Goal: Task Accomplishment & Management: Complete application form

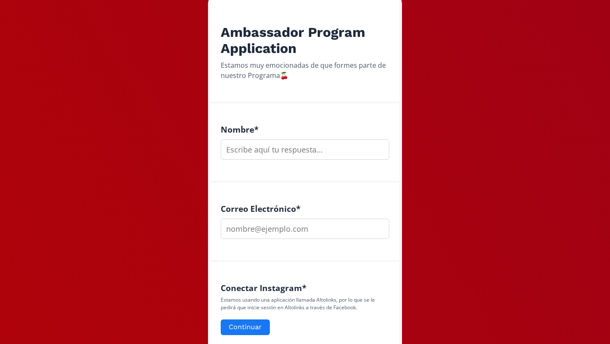
scroll to position [170, 0]
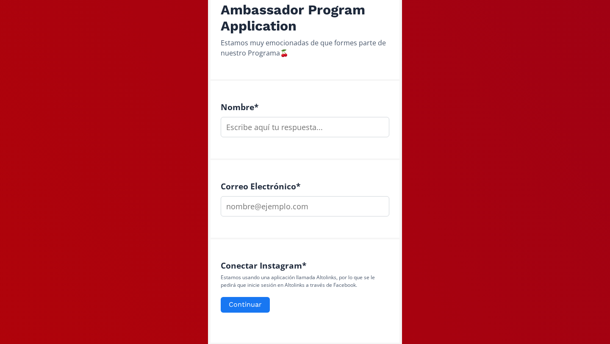
click at [334, 130] on input "text" at bounding box center [305, 127] width 169 height 20
type input "regina"
click at [325, 209] on input "email" at bounding box center [305, 206] width 169 height 20
type input "[EMAIL_ADDRESS][DOMAIN_NAME]"
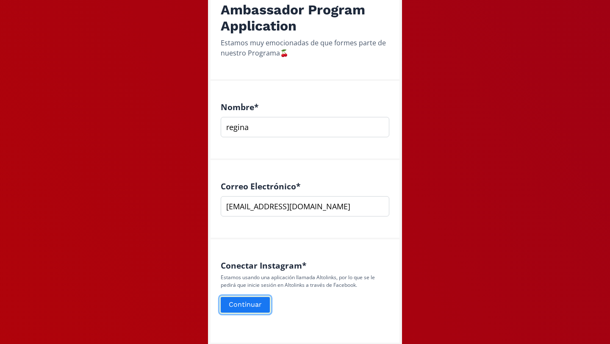
click at [235, 302] on button "Continuar" at bounding box center [246, 305] width 52 height 18
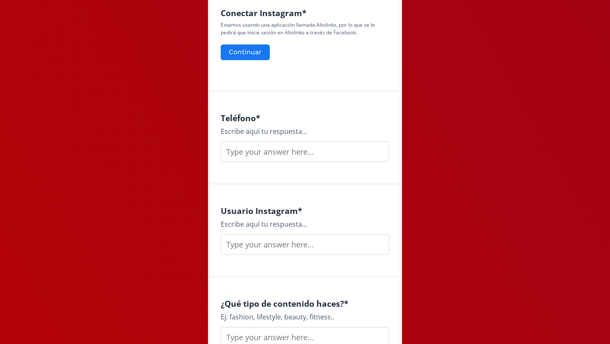
scroll to position [423, 0]
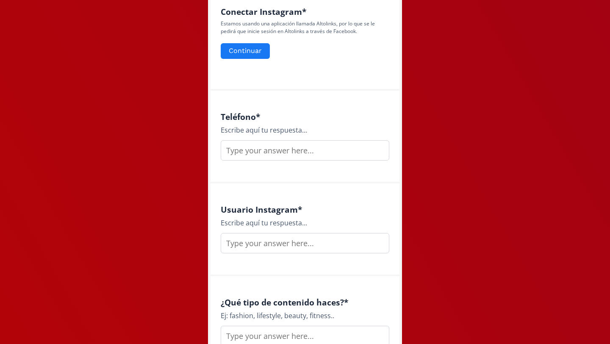
click at [282, 156] on input "text" at bounding box center [305, 150] width 169 height 20
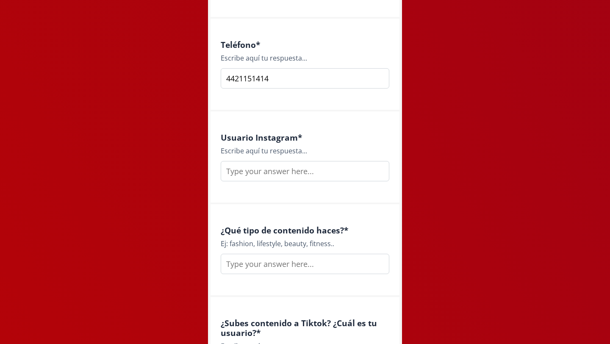
scroll to position [511, 0]
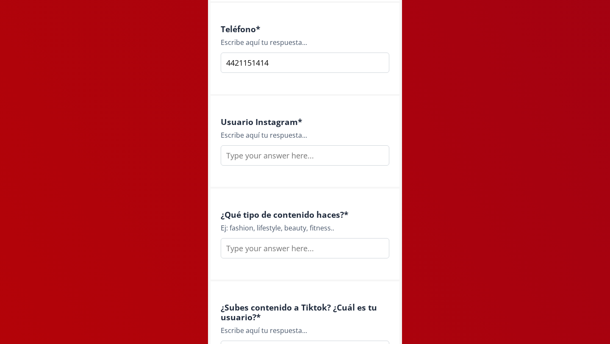
type input "4421151414"
click at [285, 151] on input "text" at bounding box center [305, 155] width 169 height 20
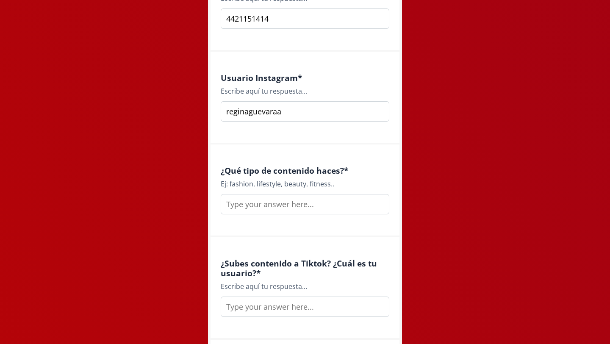
scroll to position [565, 0]
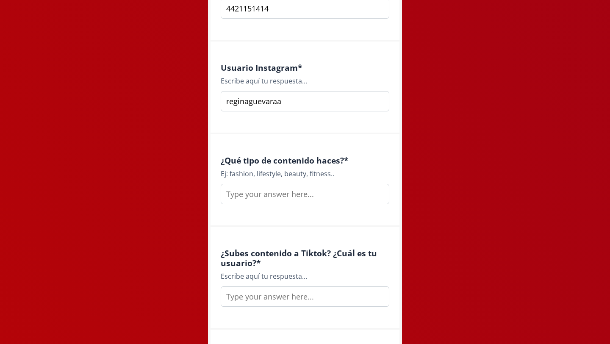
type input "reginaguevaraa"
click at [278, 195] on input "text" at bounding box center [305, 194] width 169 height 20
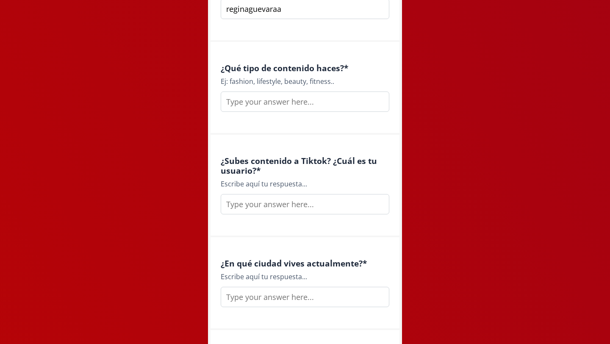
scroll to position [659, 0]
click at [302, 106] on input "text" at bounding box center [305, 101] width 169 height 20
click at [278, 108] on input "text" at bounding box center [305, 101] width 169 height 20
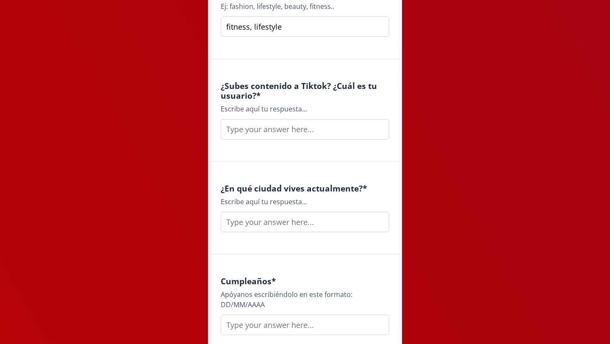
scroll to position [727, 0]
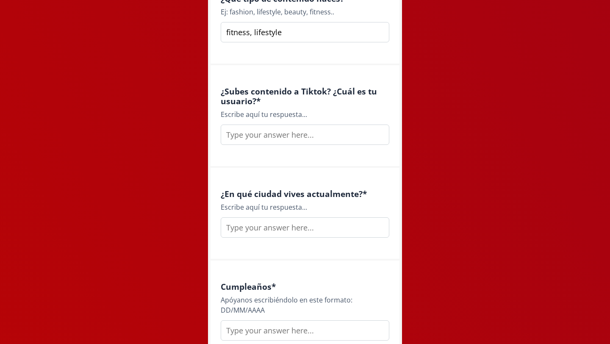
type input "fitness, lifestyle"
click at [257, 141] on input "text" at bounding box center [305, 135] width 169 height 20
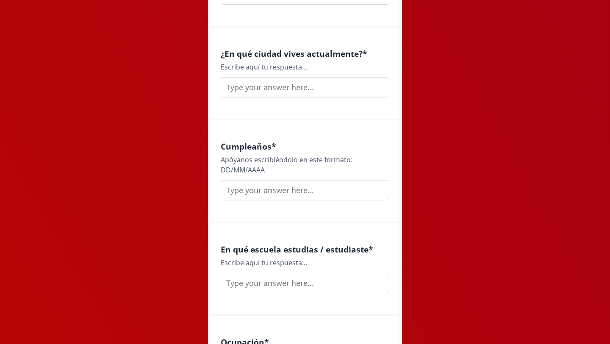
scroll to position [873, 0]
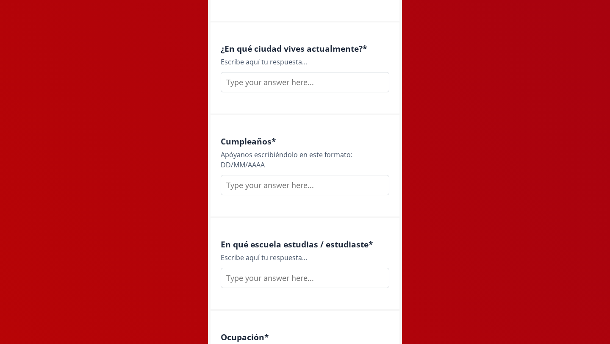
type input "re_guevara_"
click at [291, 82] on input "text" at bounding box center [305, 82] width 169 height 20
type input "Querétaro"
click at [261, 199] on div "Cumpleaños * Apóyanos escribiéndolo en este formato: DD/MM/AAAA" at bounding box center [305, 166] width 189 height 103
click at [261, 190] on input "text" at bounding box center [305, 185] width 169 height 20
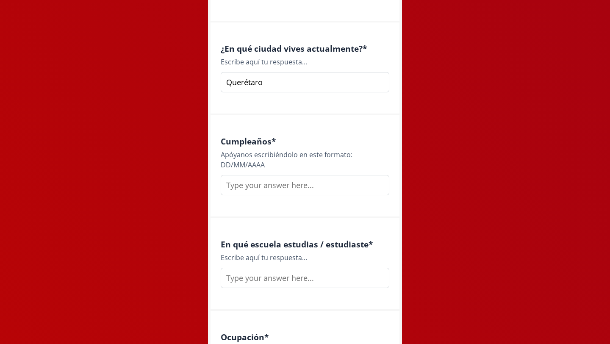
type input "3"
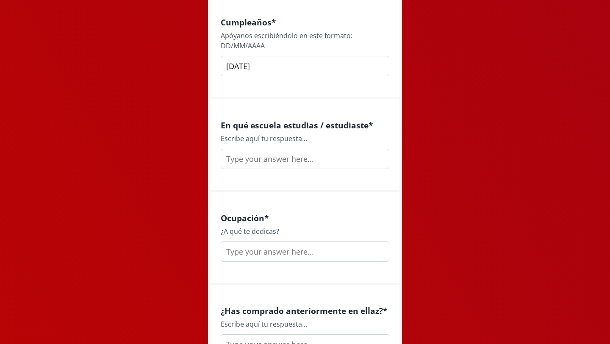
scroll to position [1015, 0]
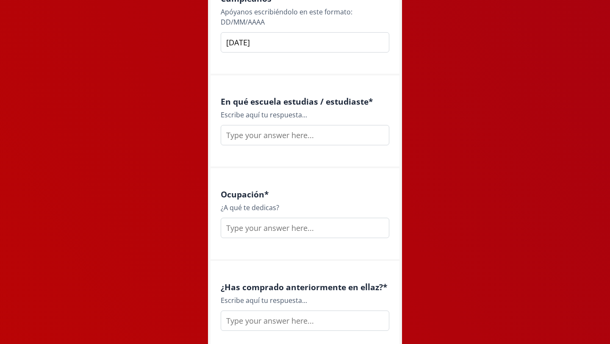
type input "[DATE]"
click at [258, 145] on input "text" at bounding box center [305, 135] width 169 height 20
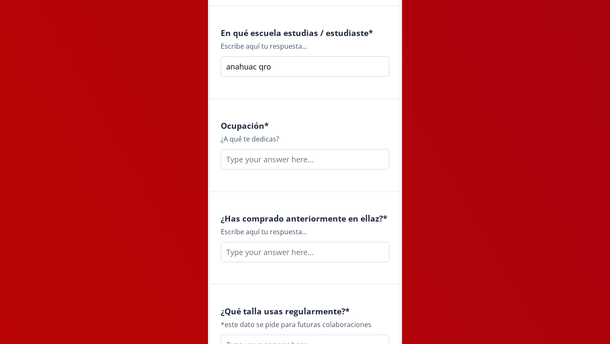
scroll to position [1099, 0]
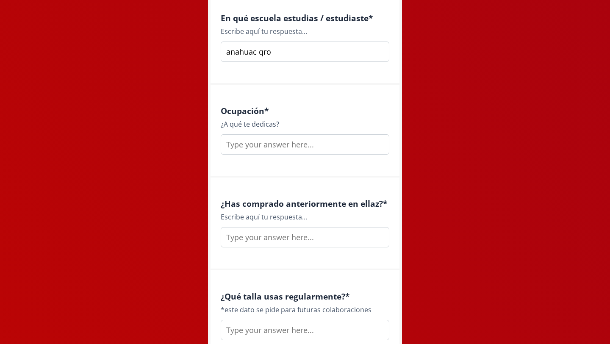
type input "anahuac qro"
click at [251, 154] on input "text" at bounding box center [305, 144] width 169 height 20
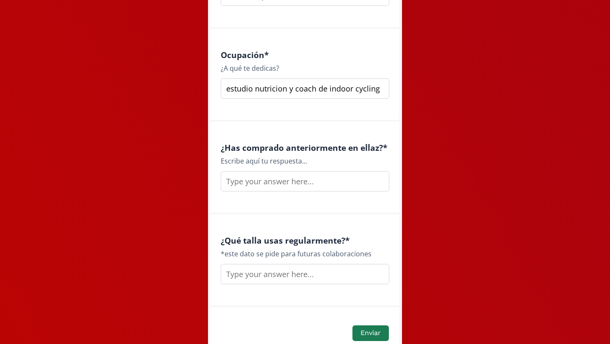
scroll to position [1202, 0]
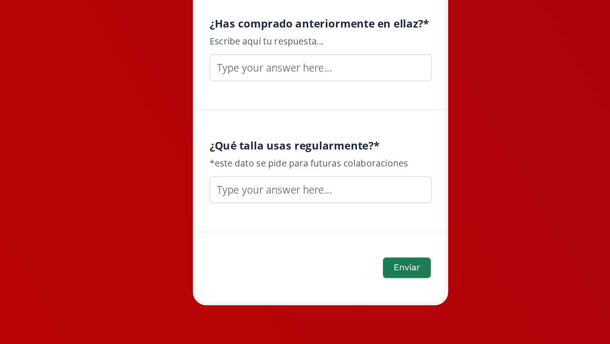
type input "estudio nutricion y coach de indoor cycling"
click at [261, 136] on input "text" at bounding box center [305, 134] width 169 height 20
type input "no"
click at [258, 225] on input "text" at bounding box center [305, 227] width 169 height 20
type input "M"
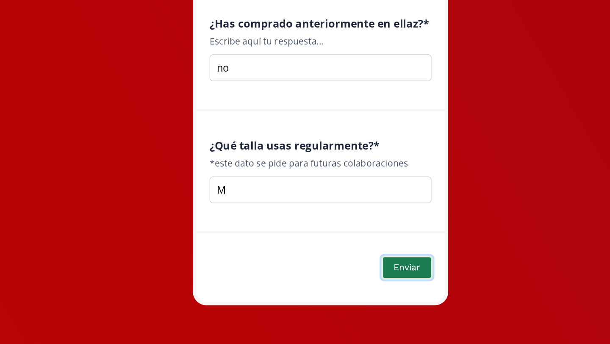
click at [361, 285] on button "Enviar" at bounding box center [370, 286] width 39 height 18
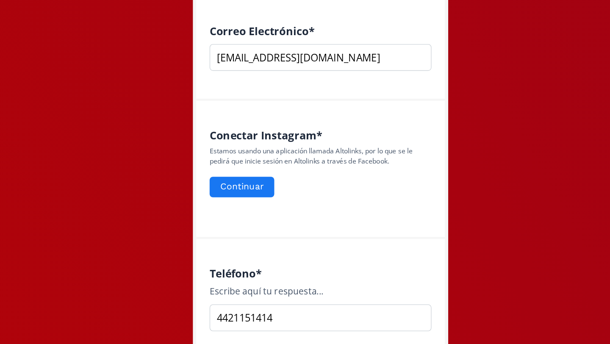
scroll to position [327, 0]
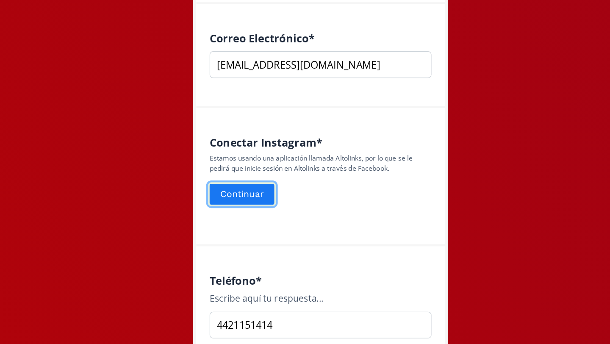
click at [246, 147] on button "Continuar" at bounding box center [246, 148] width 52 height 18
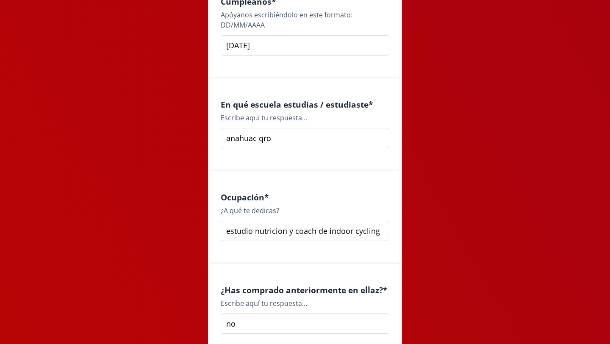
scroll to position [1231, 0]
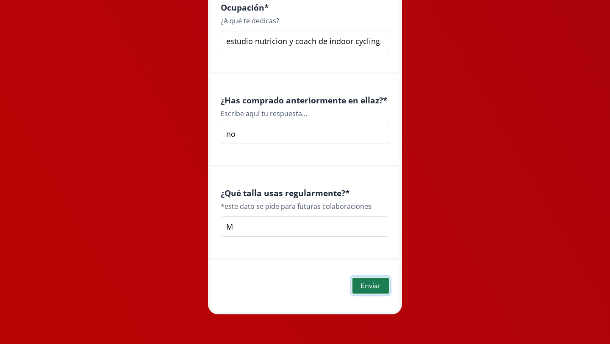
click at [377, 286] on button "Enviar" at bounding box center [370, 286] width 39 height 18
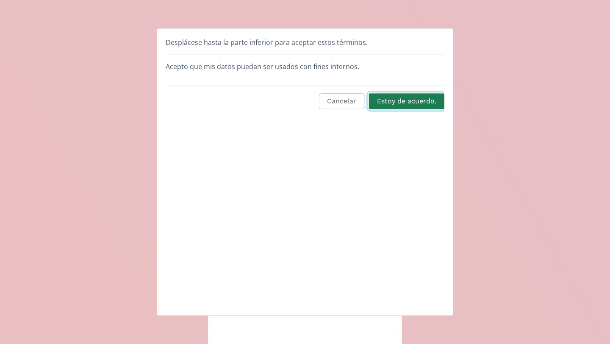
click at [412, 102] on button "Estoy de acuerdo." at bounding box center [407, 101] width 78 height 18
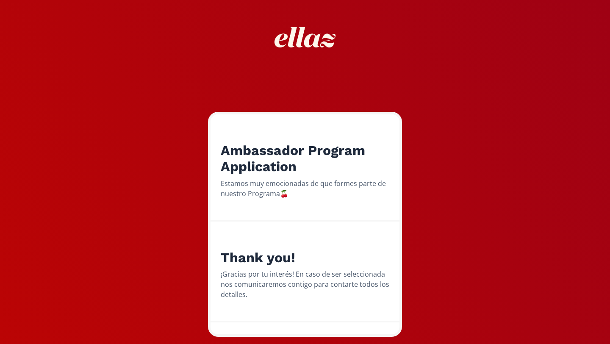
scroll to position [51, 0]
